Goal: Task Accomplishment & Management: Manage account settings

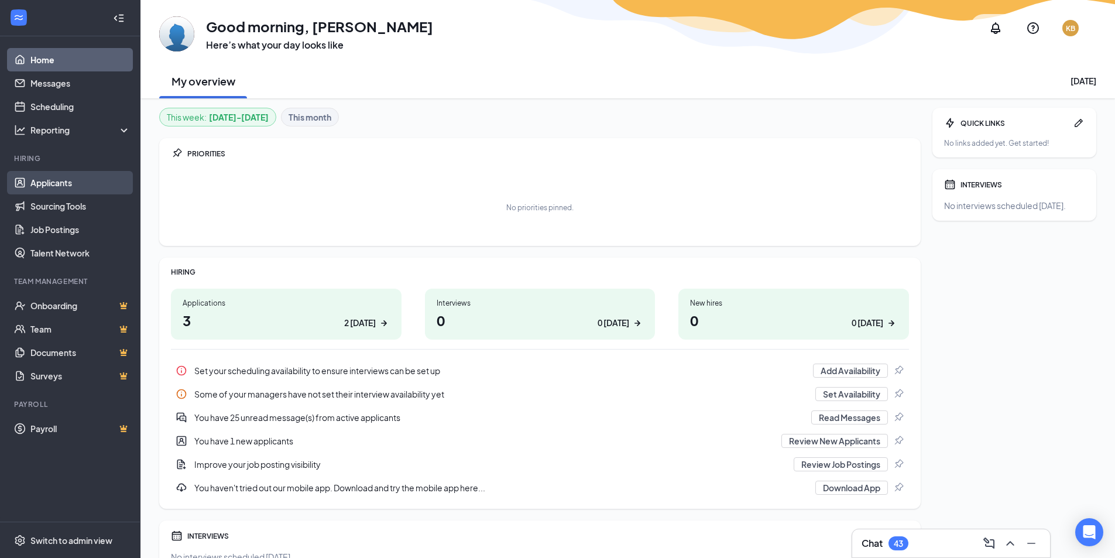
click at [64, 179] on link "Applicants" at bounding box center [80, 182] width 100 height 23
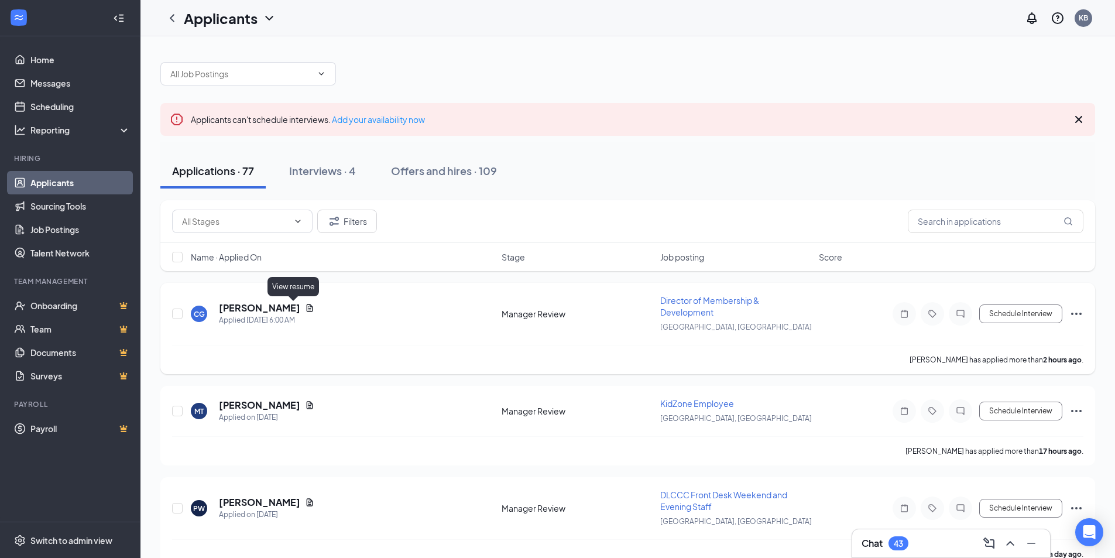
click at [307, 306] on icon "Document" at bounding box center [310, 308] width 6 height 8
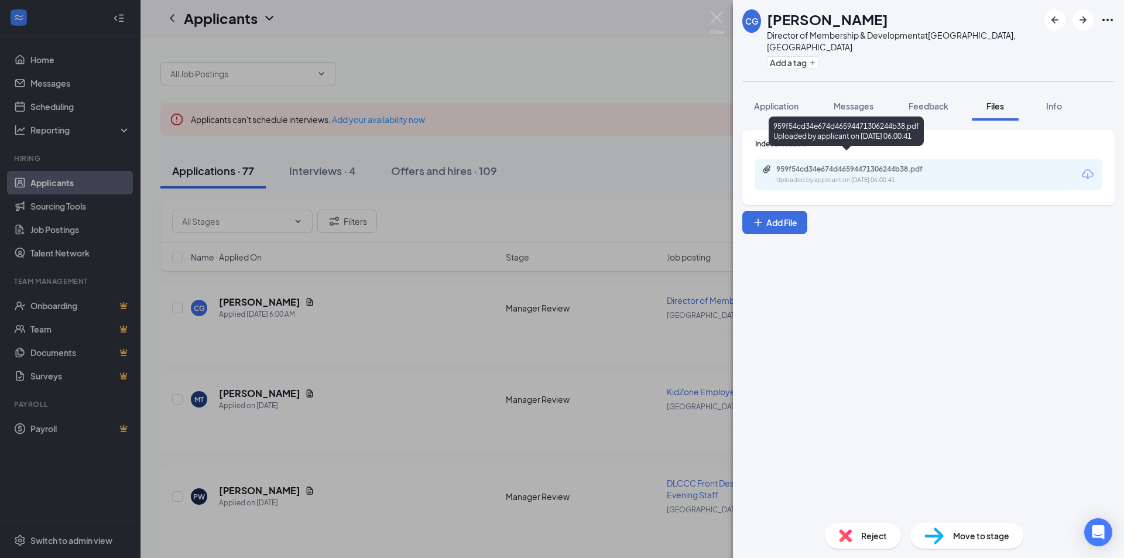
click at [812, 176] on div "Uploaded by applicant on [DATE] 06:00:41" at bounding box center [864, 180] width 176 height 9
click at [481, 1] on div "CG [PERSON_NAME] Director of Membership & Development at [GEOGRAPHIC_DATA], [GE…" at bounding box center [562, 279] width 1124 height 558
